Goal: Find specific page/section: Find specific page/section

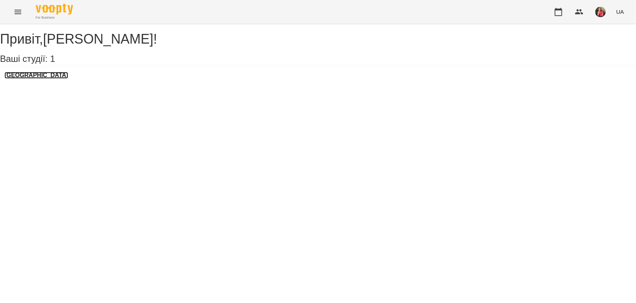
click at [35, 79] on h3 "[GEOGRAPHIC_DATA]" at bounding box center [36, 75] width 64 height 7
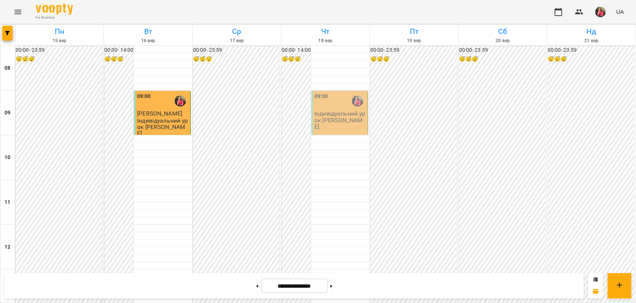
scroll to position [419, 0]
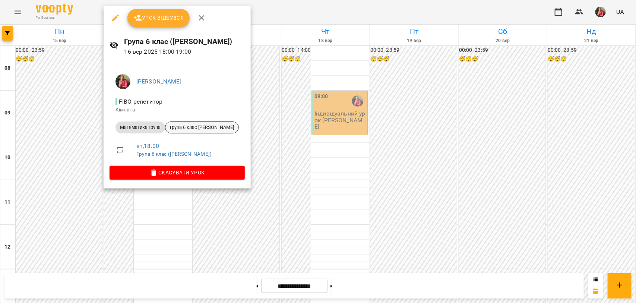
click at [185, 129] on span "група 6 клас [PERSON_NAME]" at bounding box center [201, 127] width 73 height 7
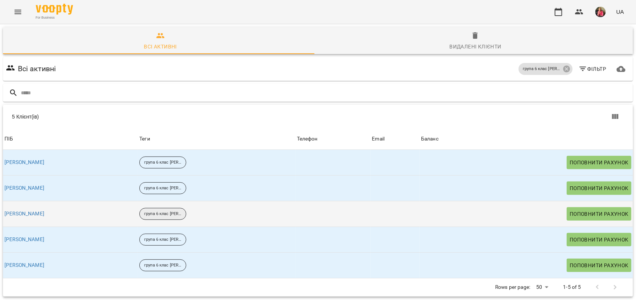
scroll to position [33, 0]
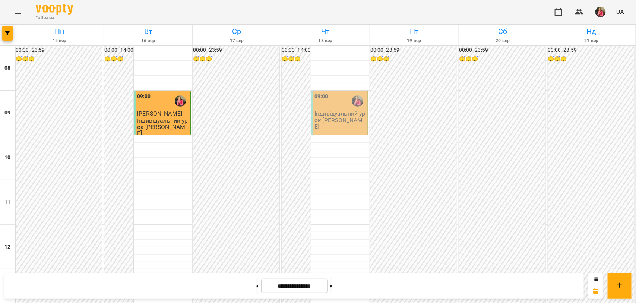
scroll to position [326, 0]
